Goal: Find specific page/section: Find specific page/section

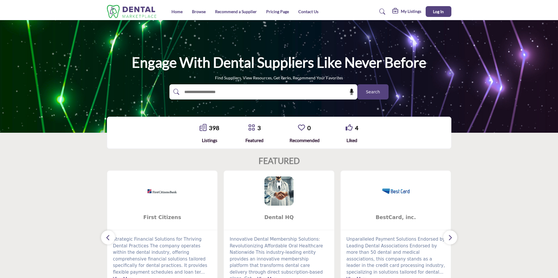
click at [374, 94] on span "Search" at bounding box center [373, 92] width 14 height 6
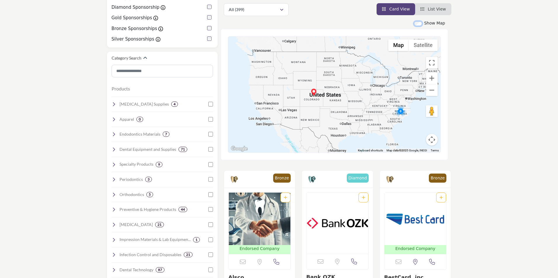
scroll to position [88, 0]
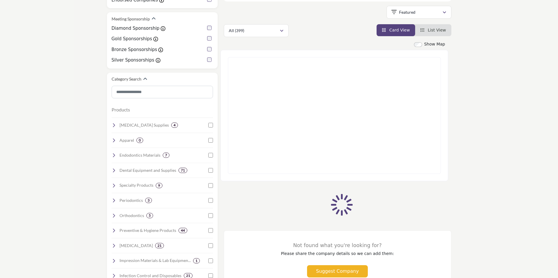
scroll to position [88, 0]
